Goal: Information Seeking & Learning: Learn about a topic

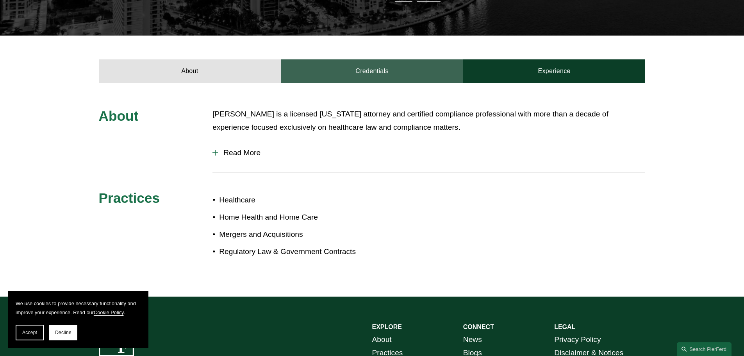
scroll to position [234, 0]
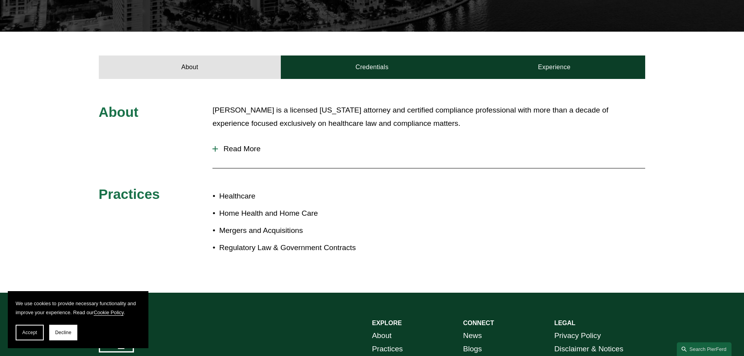
click at [225, 151] on span "Read More" at bounding box center [431, 148] width 427 height 9
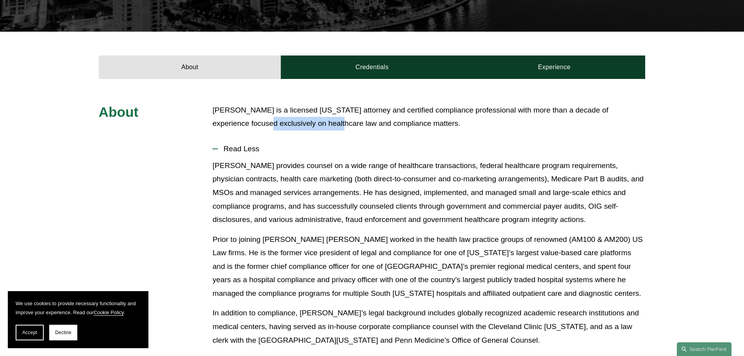
drag, startPoint x: 238, startPoint y: 124, endPoint x: 309, endPoint y: 130, distance: 71.3
click at [309, 130] on p "[PERSON_NAME] is a licensed [US_STATE] attorney and certified compliance profes…" at bounding box center [428, 116] width 432 height 27
click at [354, 190] on p "[PERSON_NAME] provides counsel on a wide range of healthcare transactions, fede…" at bounding box center [428, 193] width 432 height 68
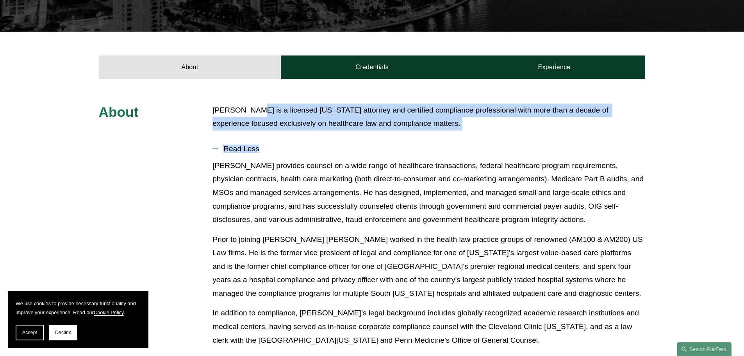
drag, startPoint x: 250, startPoint y: 112, endPoint x: 332, endPoint y: 152, distance: 91.5
click at [332, 152] on div "About [PERSON_NAME] is a licensed [US_STATE] attorney and certified compliance …" at bounding box center [372, 280] width 744 height 355
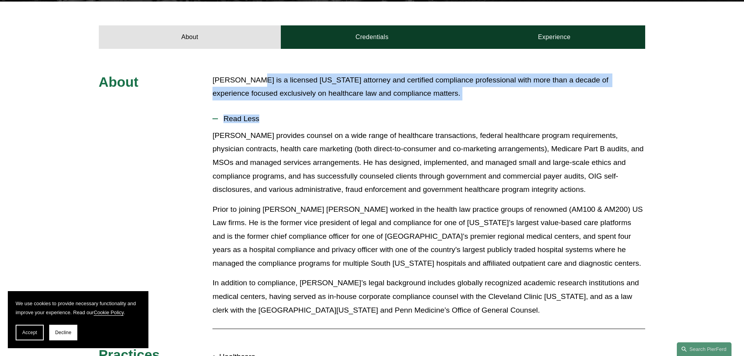
scroll to position [312, 0]
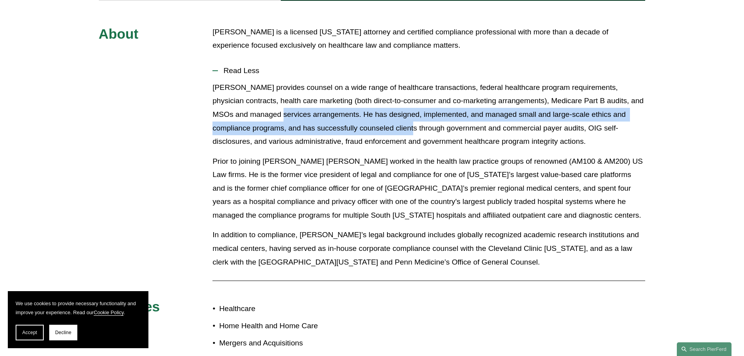
drag, startPoint x: 281, startPoint y: 113, endPoint x: 394, endPoint y: 135, distance: 115.7
click at [393, 135] on p "[PERSON_NAME] provides counsel on a wide range of healthcare transactions, fede…" at bounding box center [428, 115] width 432 height 68
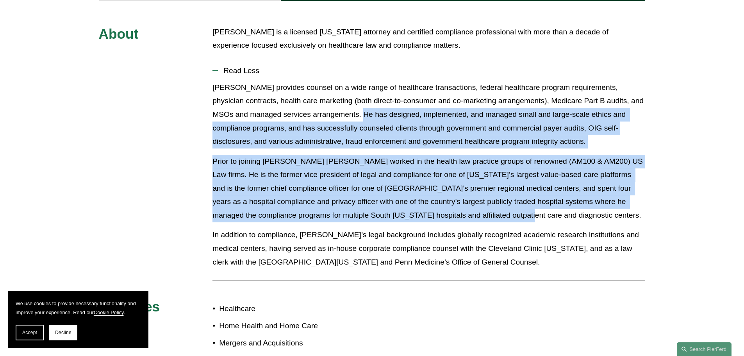
drag, startPoint x: 495, startPoint y: 212, endPoint x: 364, endPoint y: 121, distance: 159.3
click at [362, 114] on div "[PERSON_NAME] provides counsel on a wide range of healthcare transactions, fede…" at bounding box center [428, 178] width 432 height 194
click at [437, 199] on p "Prior to joining [PERSON_NAME] [PERSON_NAME] worked in the health law practice …" at bounding box center [428, 189] width 432 height 68
drag, startPoint x: 481, startPoint y: 201, endPoint x: 355, endPoint y: 114, distance: 153.0
click at [355, 114] on div "[PERSON_NAME] provides counsel on a wide range of healthcare transactions, fede…" at bounding box center [428, 178] width 432 height 194
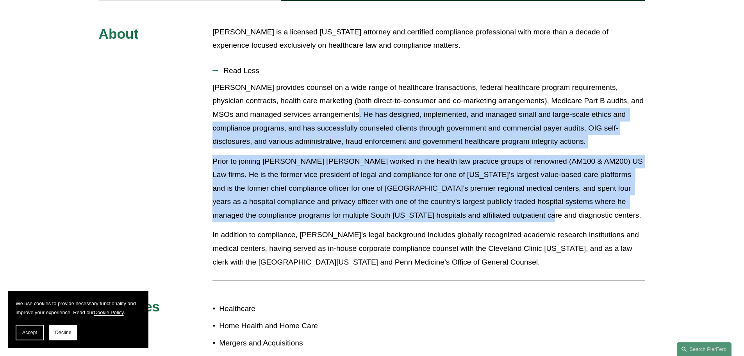
click at [440, 194] on p "Prior to joining [PERSON_NAME] [PERSON_NAME] worked in the health law practice …" at bounding box center [428, 189] width 432 height 68
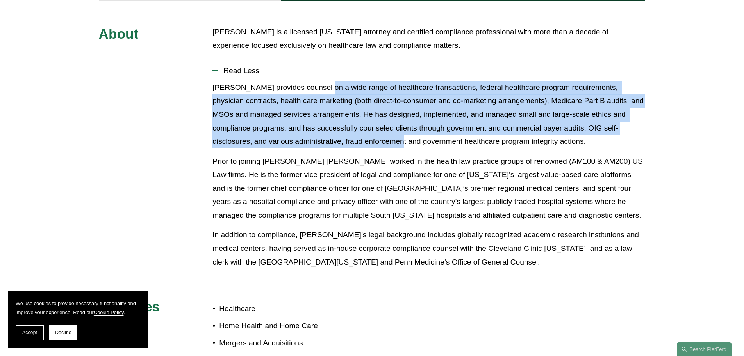
drag, startPoint x: 327, startPoint y: 106, endPoint x: 366, endPoint y: 142, distance: 53.3
click at [366, 142] on p "[PERSON_NAME] provides counsel on a wide range of healthcare transactions, fede…" at bounding box center [428, 115] width 432 height 68
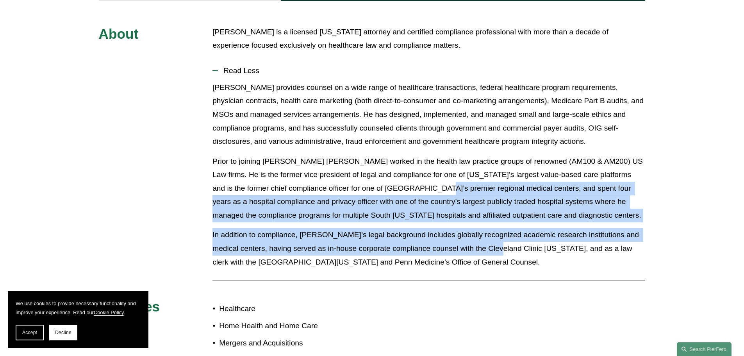
drag, startPoint x: 496, startPoint y: 251, endPoint x: 396, endPoint y: 182, distance: 121.8
click at [396, 182] on div "[PERSON_NAME] provides counsel on a wide range of healthcare transactions, fede…" at bounding box center [428, 178] width 432 height 194
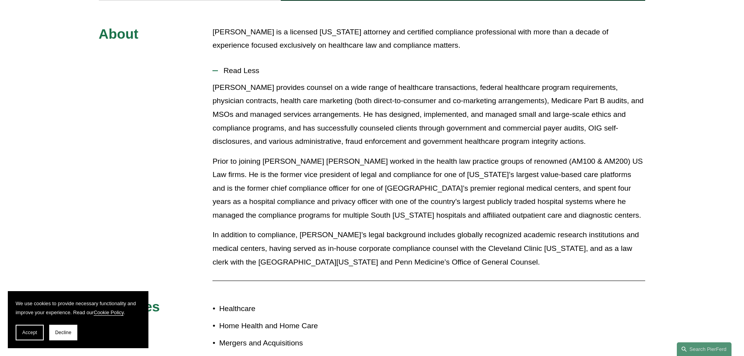
click at [503, 246] on p "In addition to compliance, [PERSON_NAME]’s legal background includes globally r…" at bounding box center [428, 248] width 432 height 41
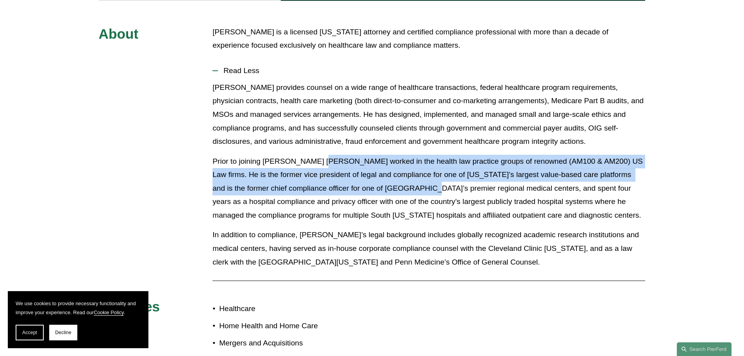
drag, startPoint x: 316, startPoint y: 153, endPoint x: 386, endPoint y: 184, distance: 76.0
click at [387, 185] on div "[PERSON_NAME] provides counsel on a wide range of healthcare transactions, fede…" at bounding box center [428, 178] width 432 height 194
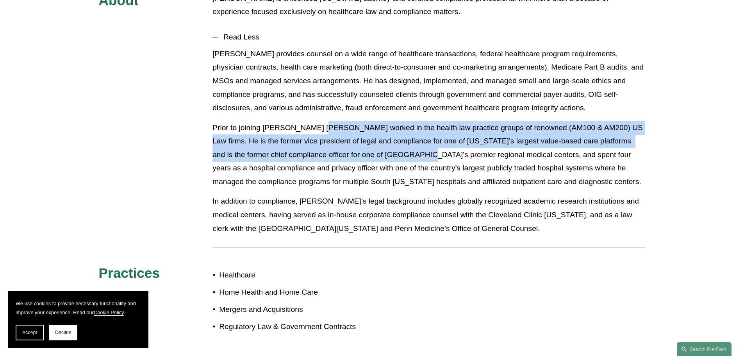
scroll to position [468, 0]
